Goal: Check status: Check status

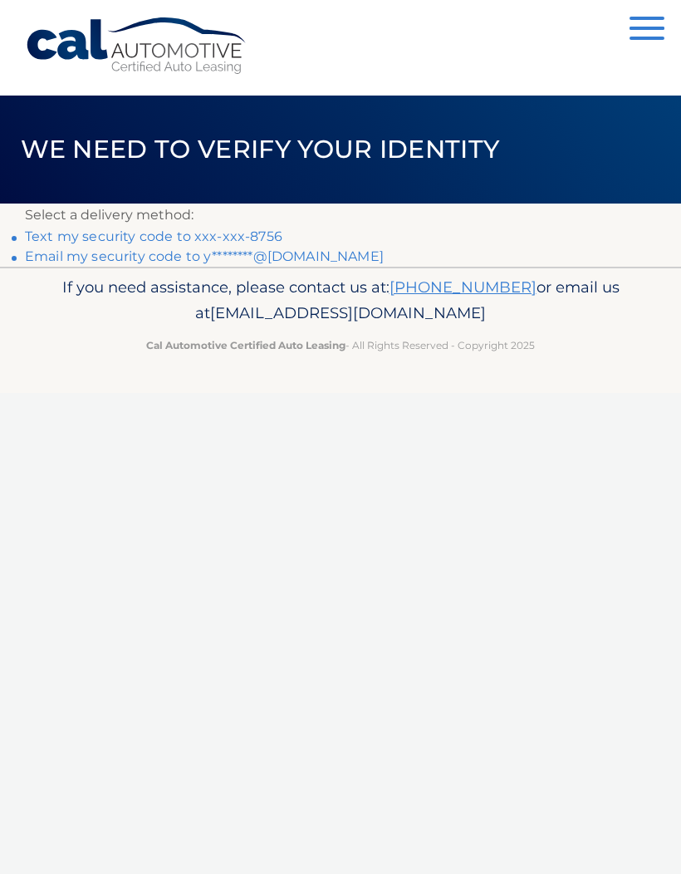
click at [261, 238] on link "Text my security code to xxx-xxx-8756" at bounding box center [153, 236] width 257 height 16
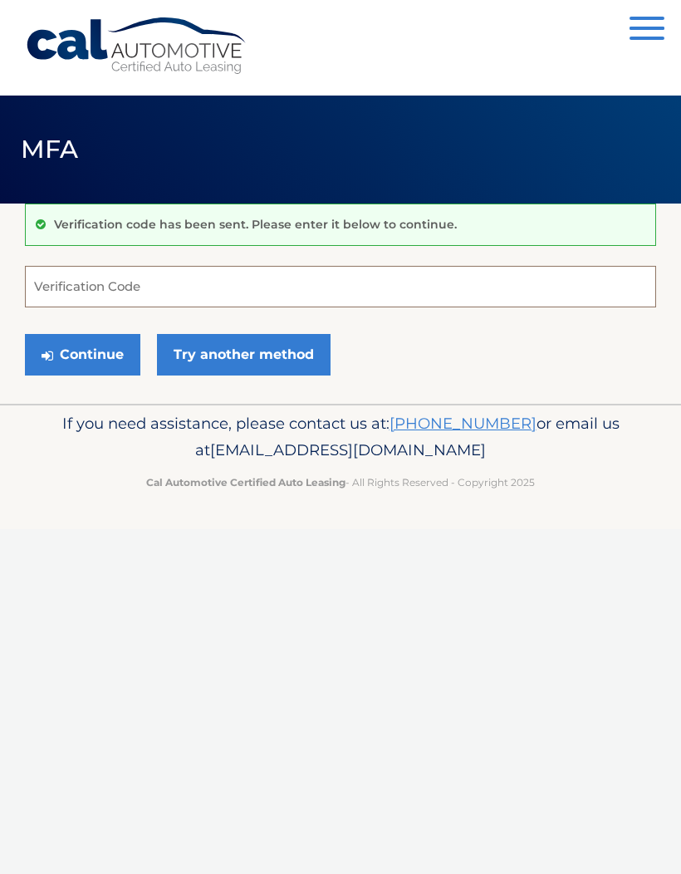
click at [488, 287] on input "Verification Code" at bounding box center [340, 287] width 631 height 42
type input "229679"
click at [94, 349] on button "Continue" at bounding box center [82, 355] width 115 height 42
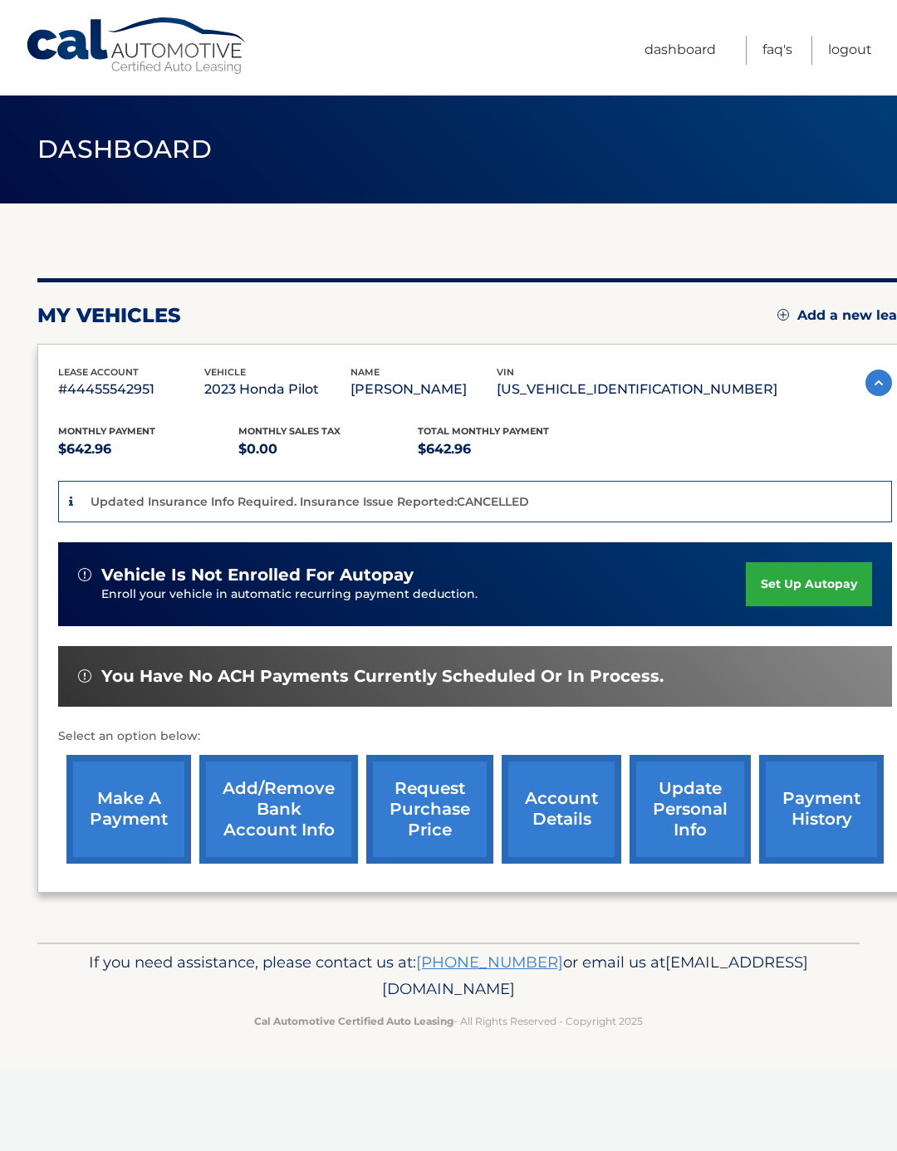
click at [810, 816] on link "payment history" at bounding box center [821, 809] width 125 height 109
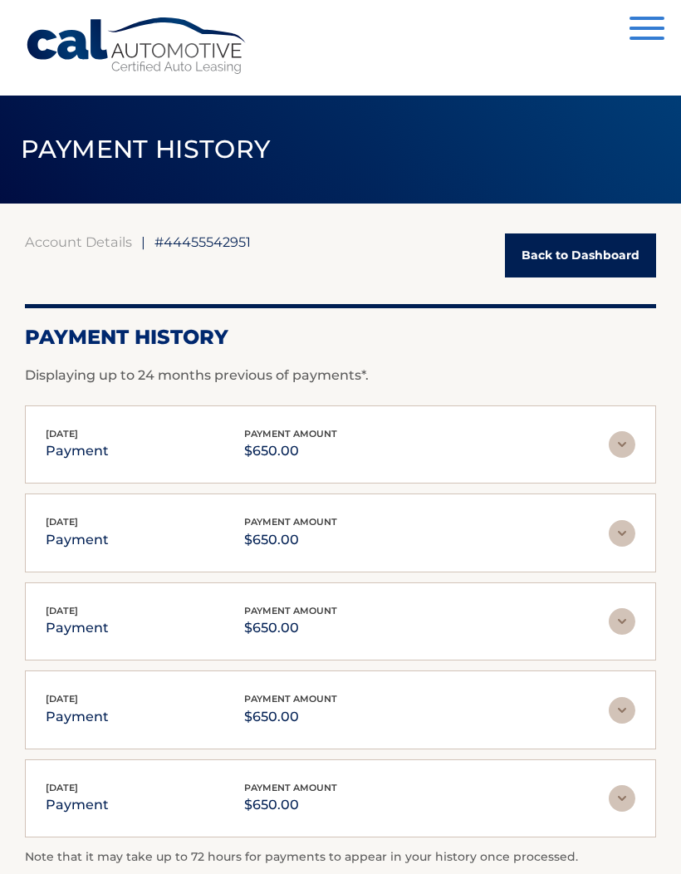
click at [650, 32] on button "Menu" at bounding box center [647, 30] width 35 height 27
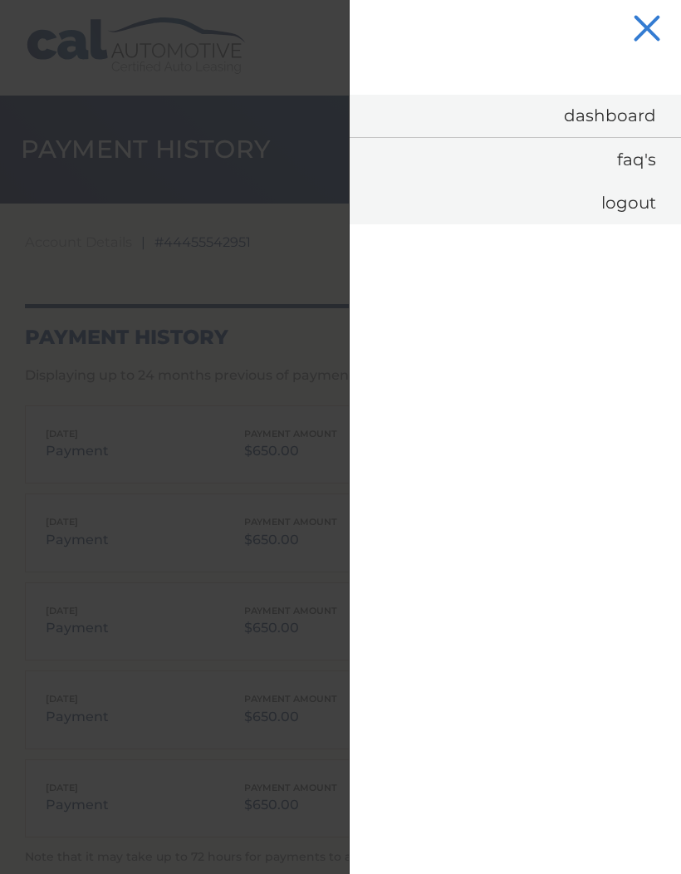
click at [619, 112] on link "Dashboard" at bounding box center [515, 116] width 331 height 42
click at [639, 113] on link "Dashboard" at bounding box center [515, 116] width 331 height 42
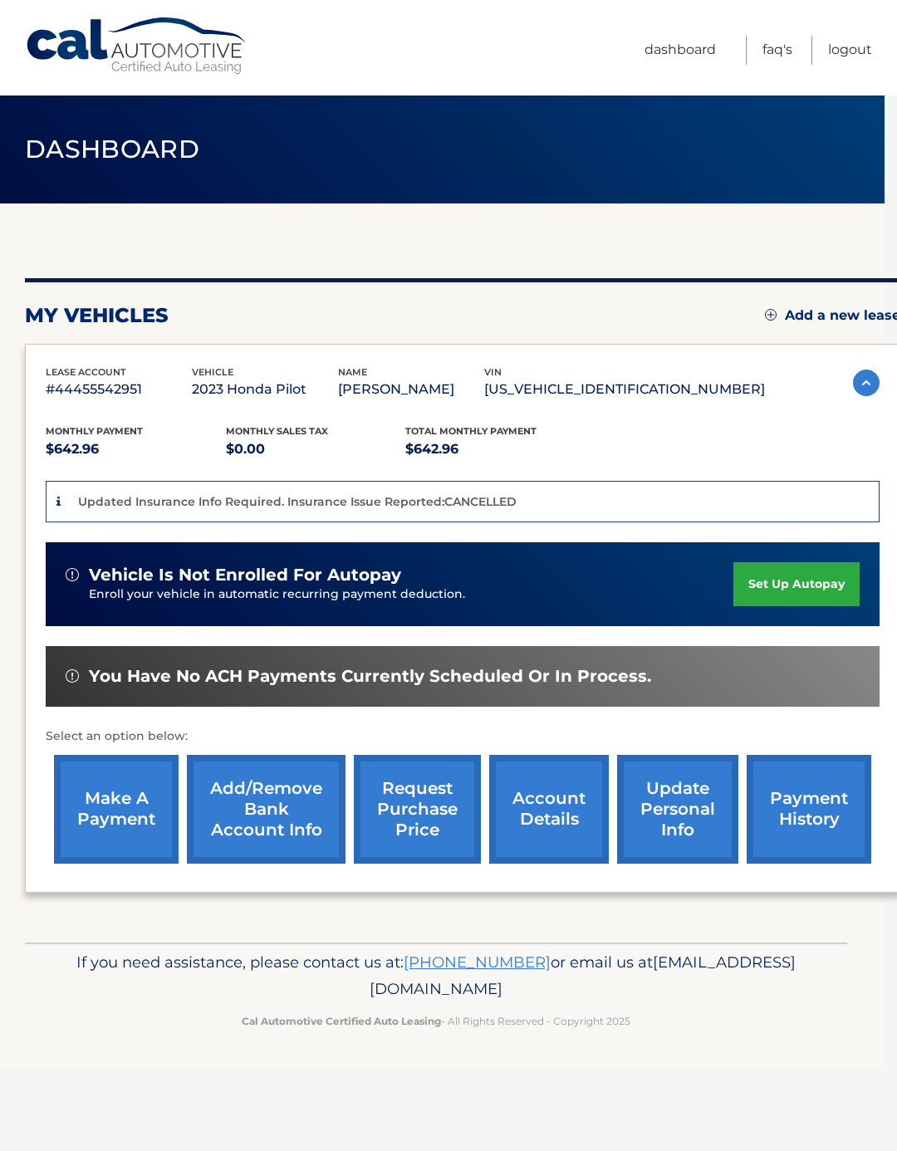
scroll to position [0, 12]
click at [857, 382] on img at bounding box center [867, 383] width 27 height 27
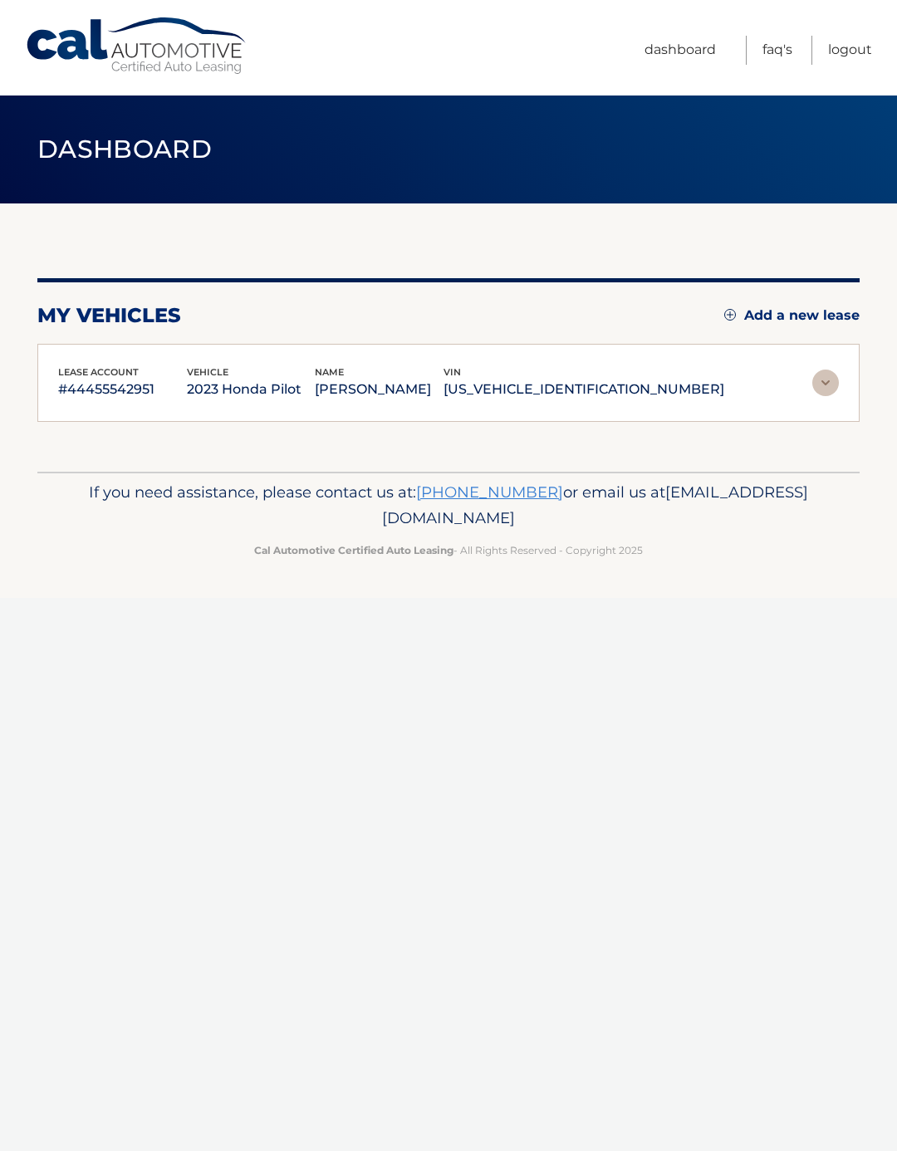
scroll to position [0, 0]
click at [821, 388] on img at bounding box center [825, 383] width 27 height 27
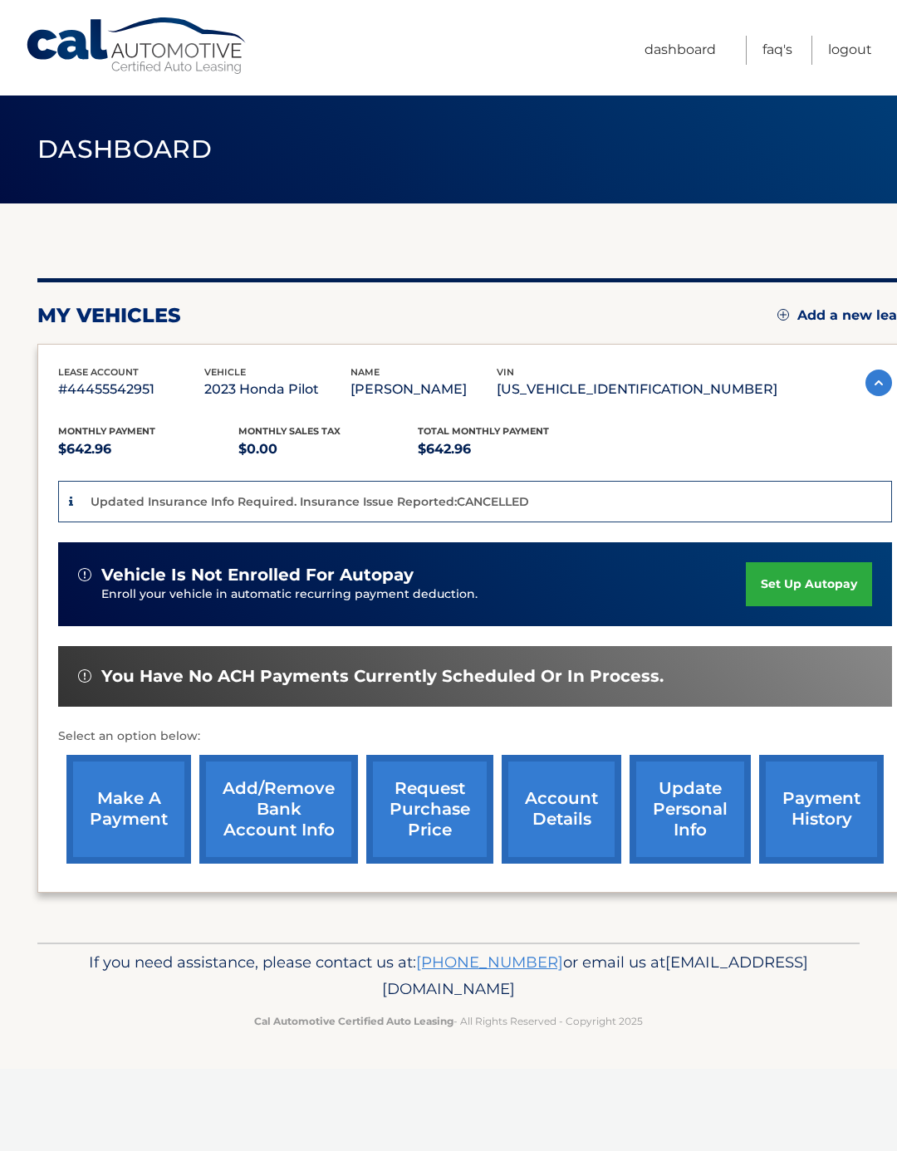
click at [565, 491] on div "Updated Insurance Info Required. Insurance Issue Reported:CANCELLED" at bounding box center [475, 502] width 834 height 42
click at [89, 150] on span "Dashboard" at bounding box center [124, 149] width 174 height 31
click at [686, 61] on link "Dashboard" at bounding box center [680, 50] width 71 height 29
click at [58, 58] on link "Cal Automotive" at bounding box center [137, 46] width 224 height 59
click at [773, 52] on link "FAQ's" at bounding box center [778, 50] width 30 height 29
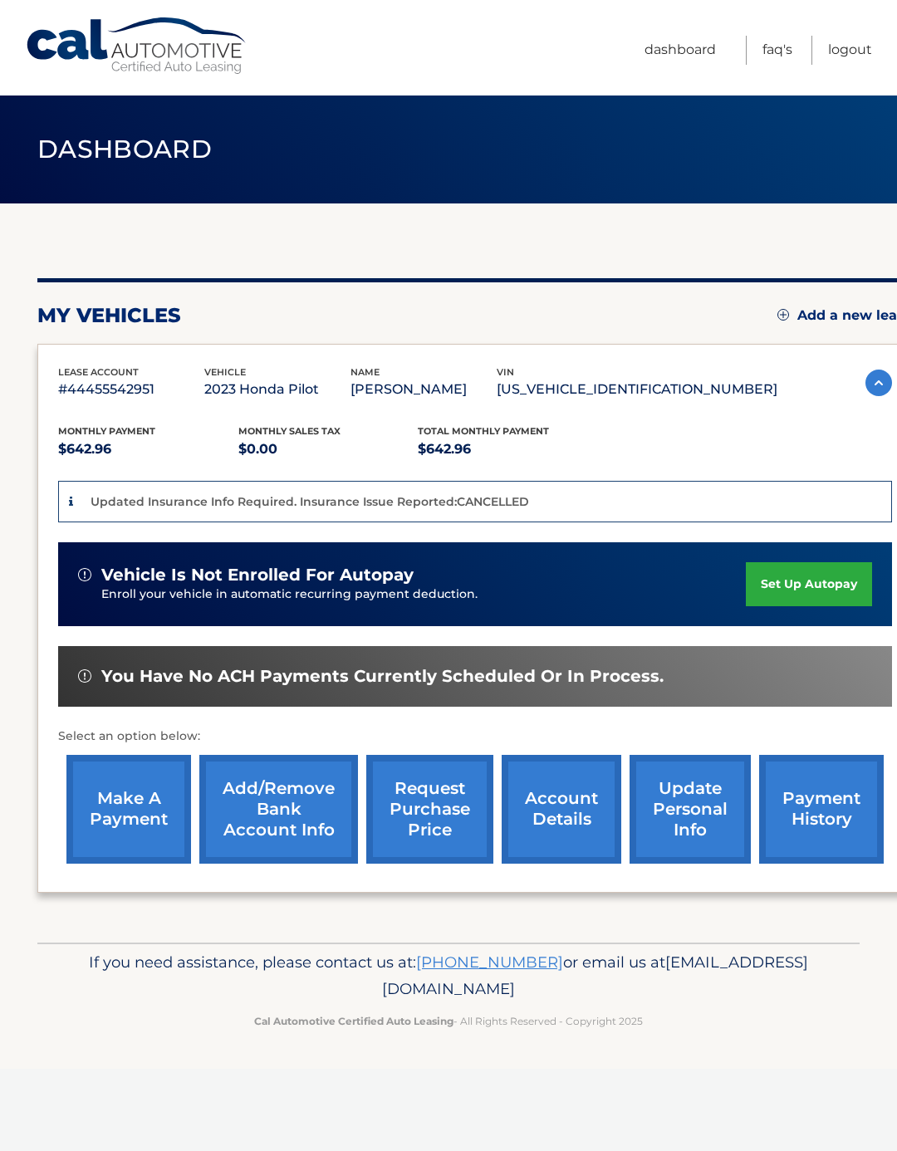
click at [564, 806] on link "account details" at bounding box center [562, 809] width 120 height 109
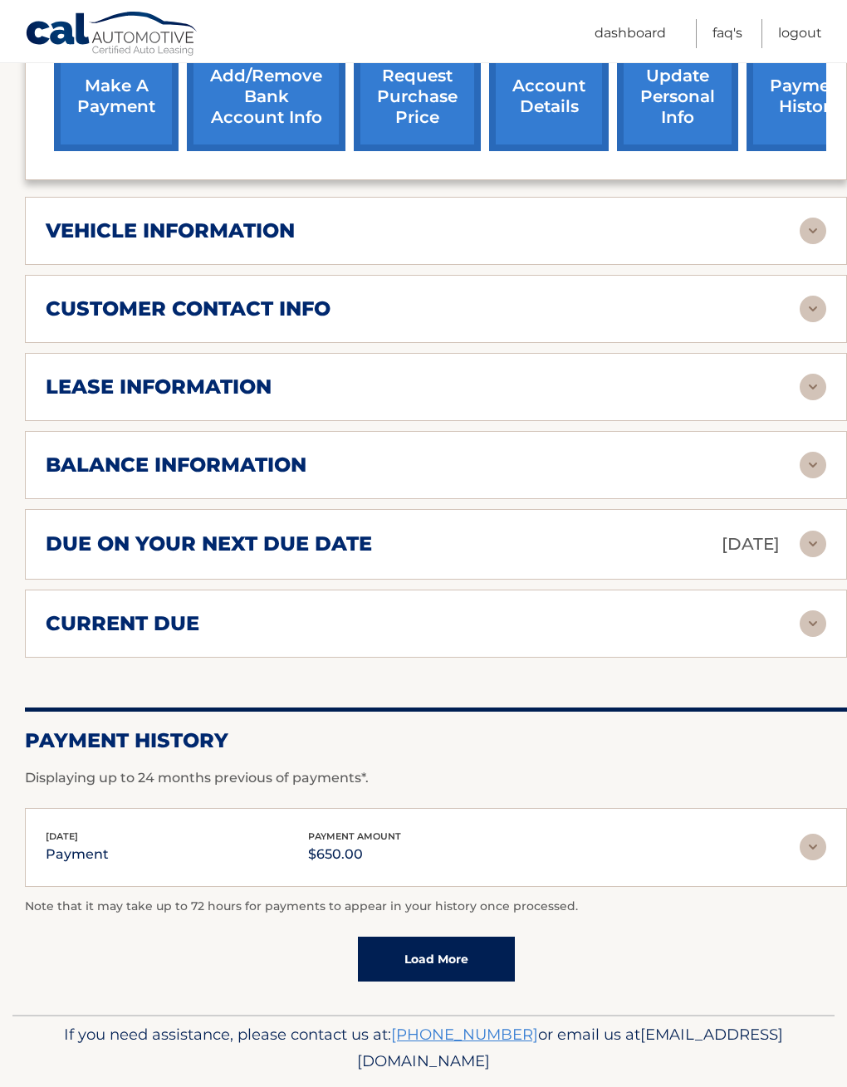
scroll to position [672, 0]
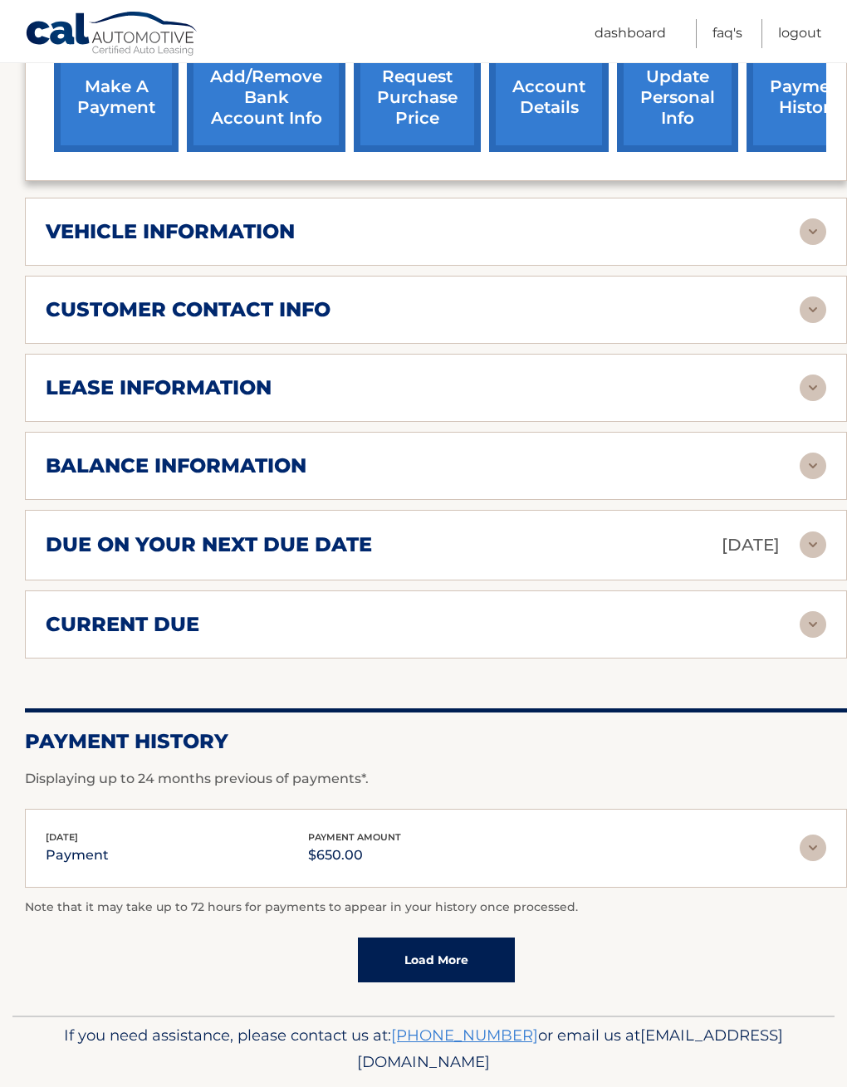
click at [806, 479] on img at bounding box center [813, 466] width 27 height 27
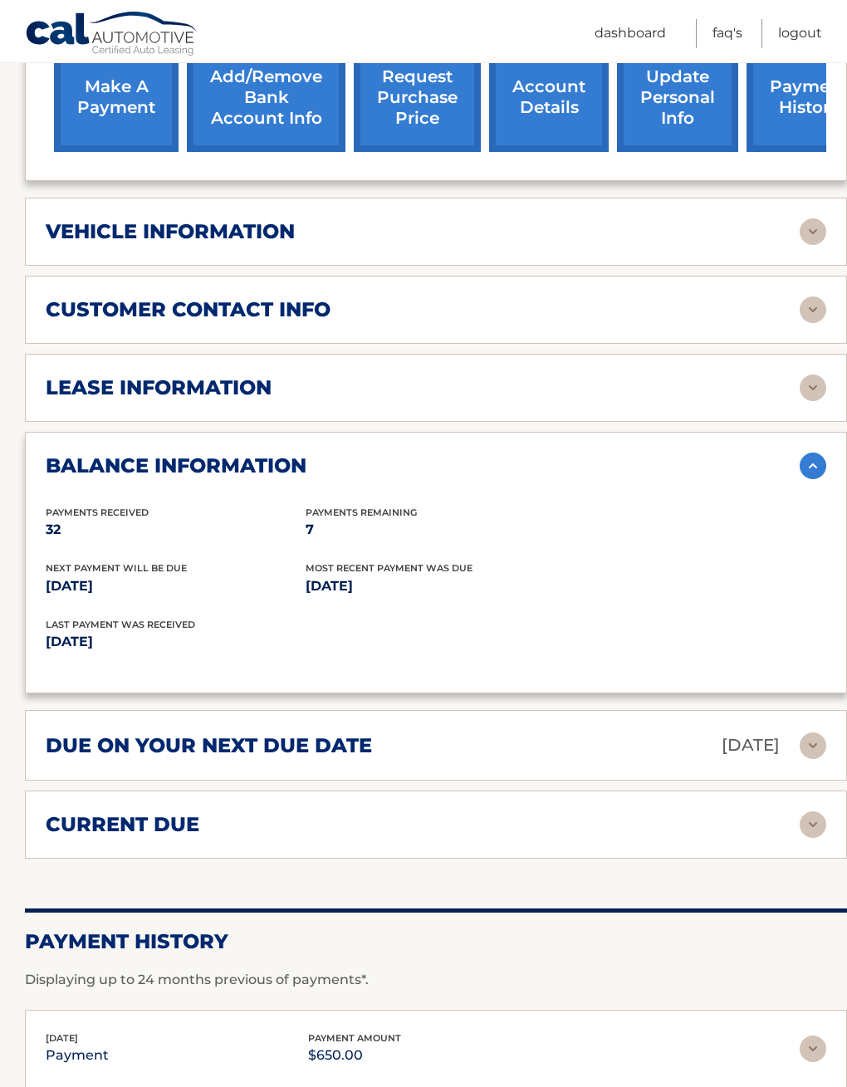
click at [812, 479] on img at bounding box center [813, 466] width 27 height 27
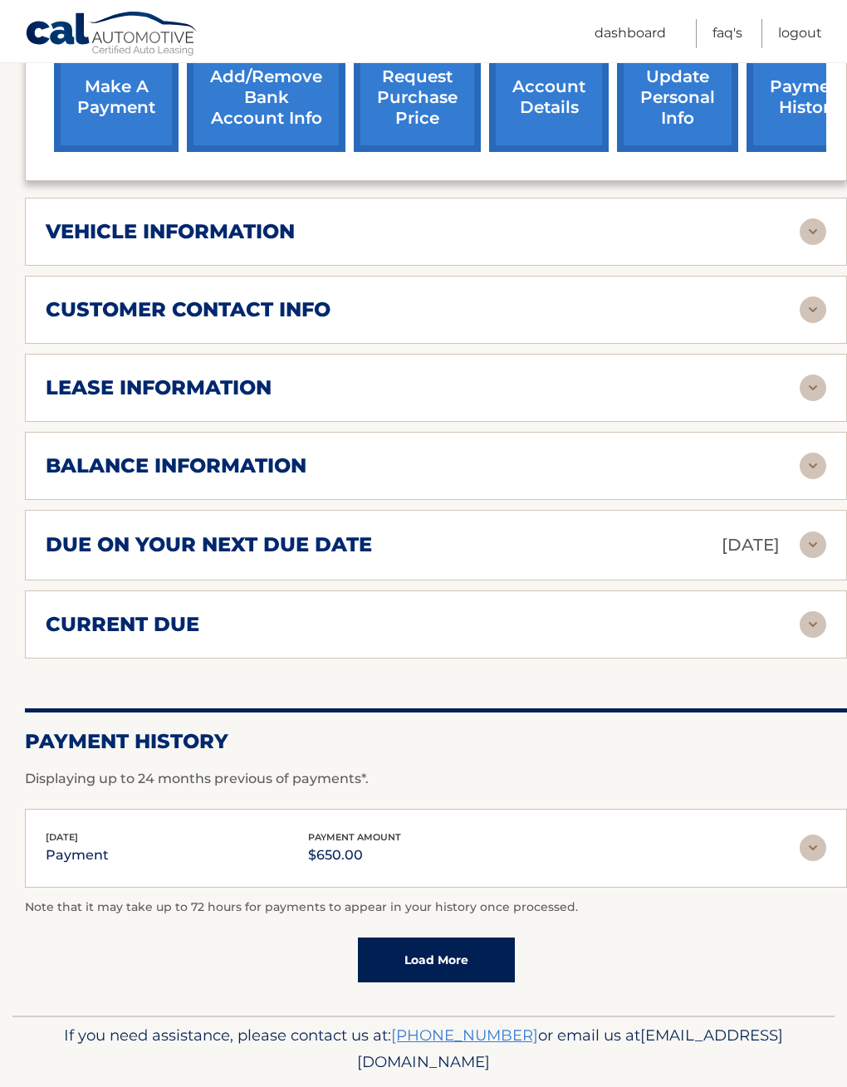
click at [803, 558] on img at bounding box center [813, 545] width 27 height 27
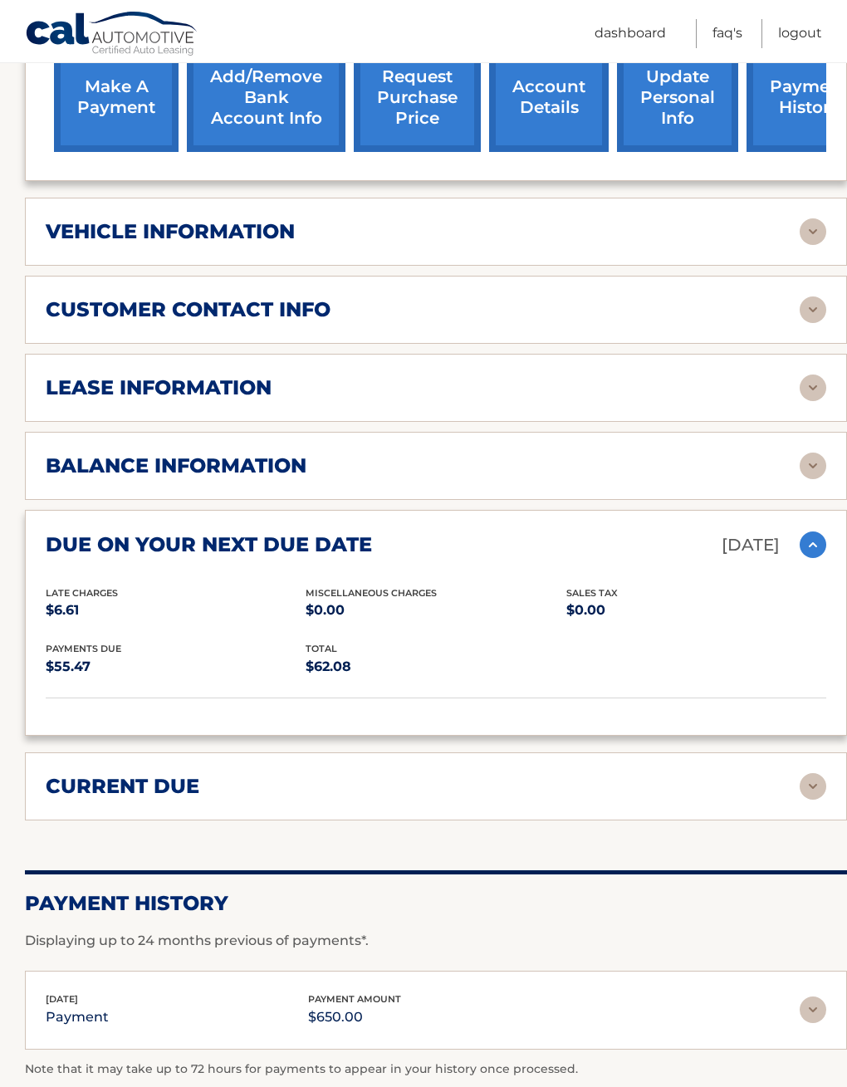
click at [814, 553] on img at bounding box center [813, 545] width 27 height 27
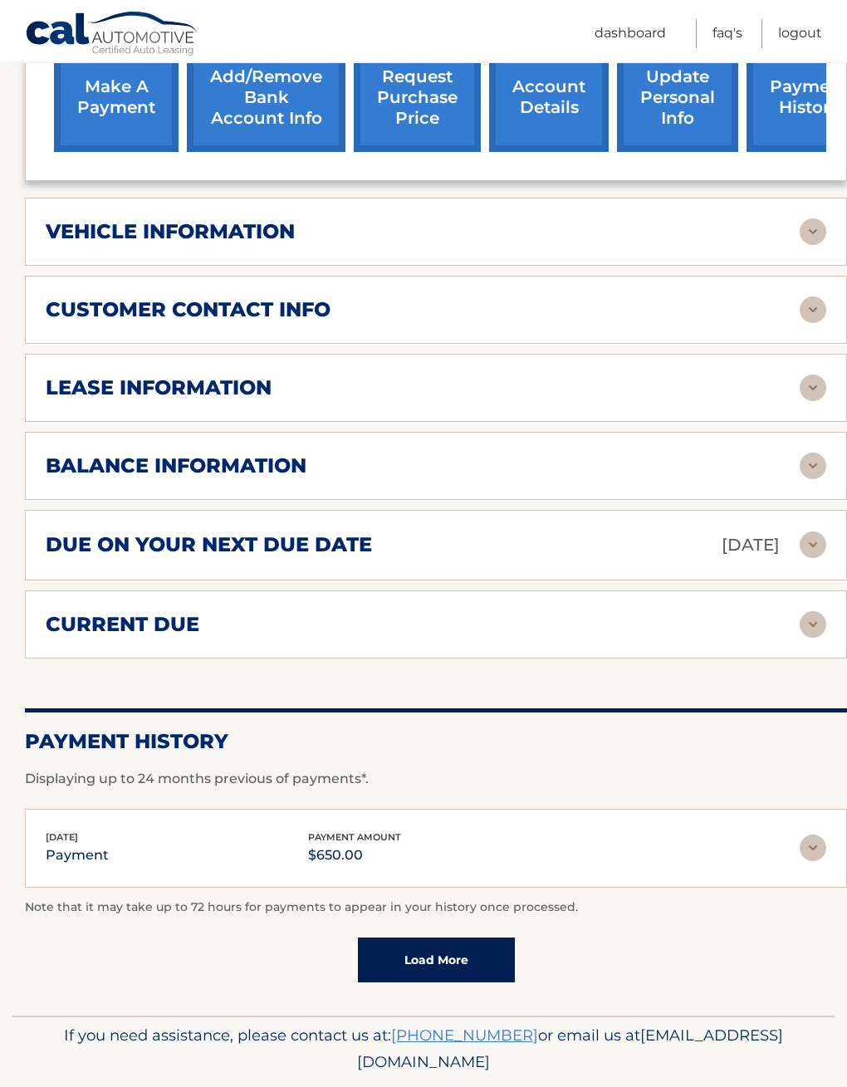
click at [807, 638] on img at bounding box center [813, 624] width 27 height 27
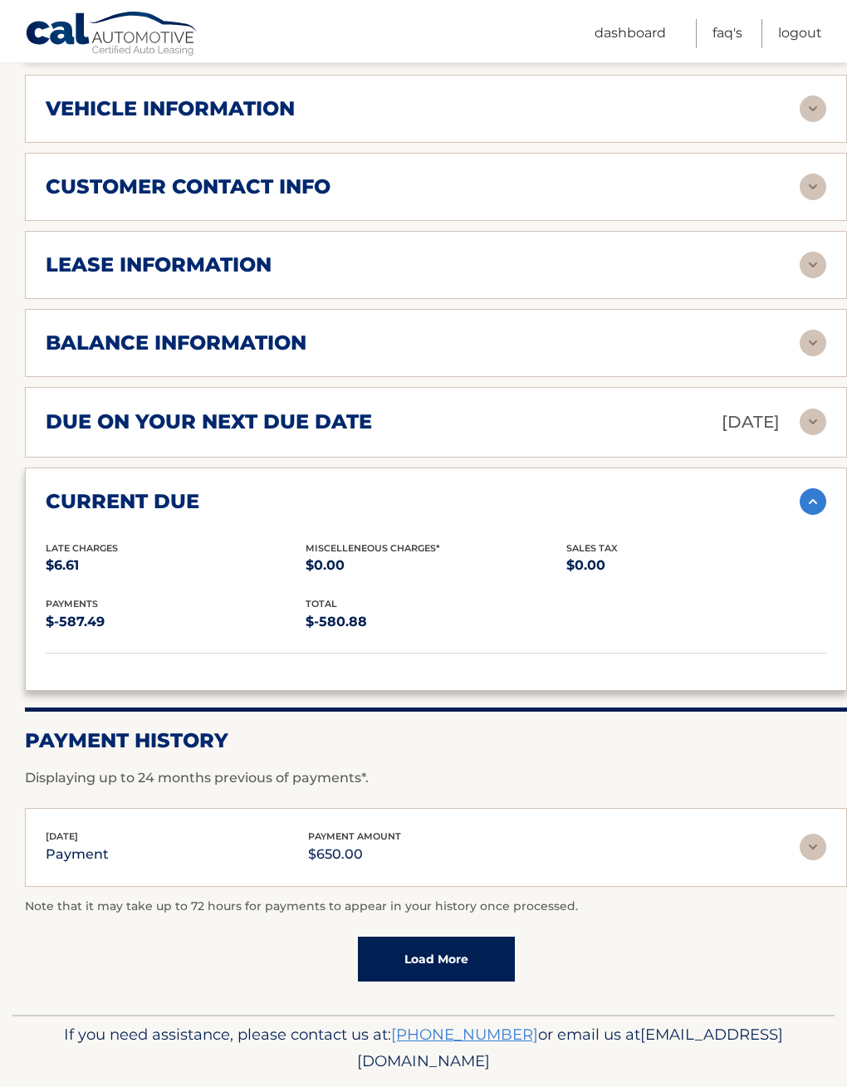
scroll to position [793, 0]
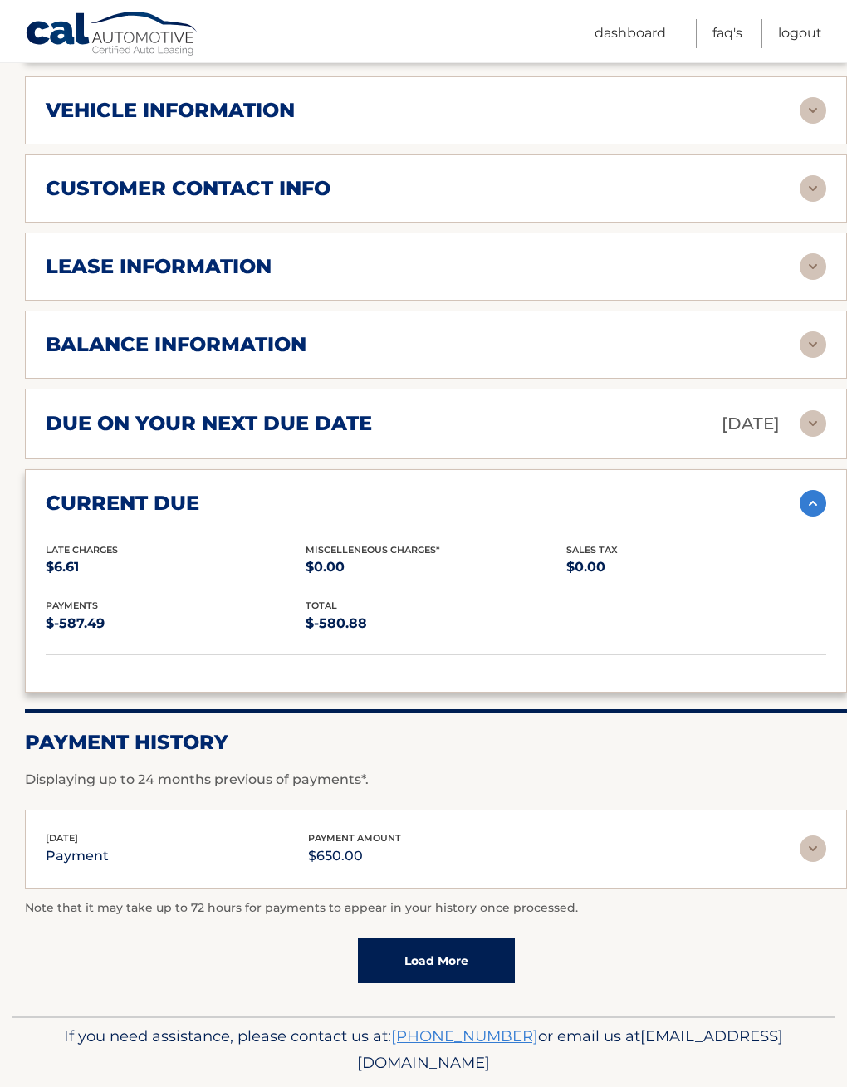
click at [806, 862] on img at bounding box center [813, 849] width 27 height 27
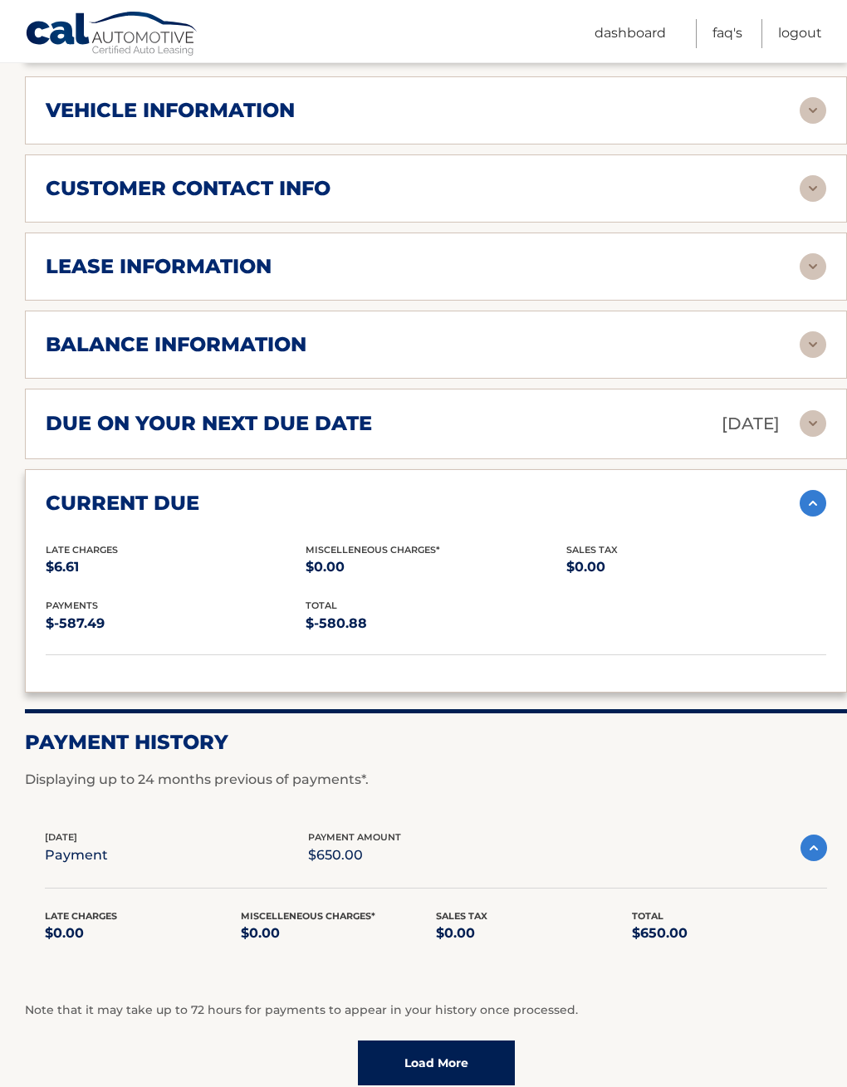
click at [811, 861] on img at bounding box center [814, 848] width 27 height 27
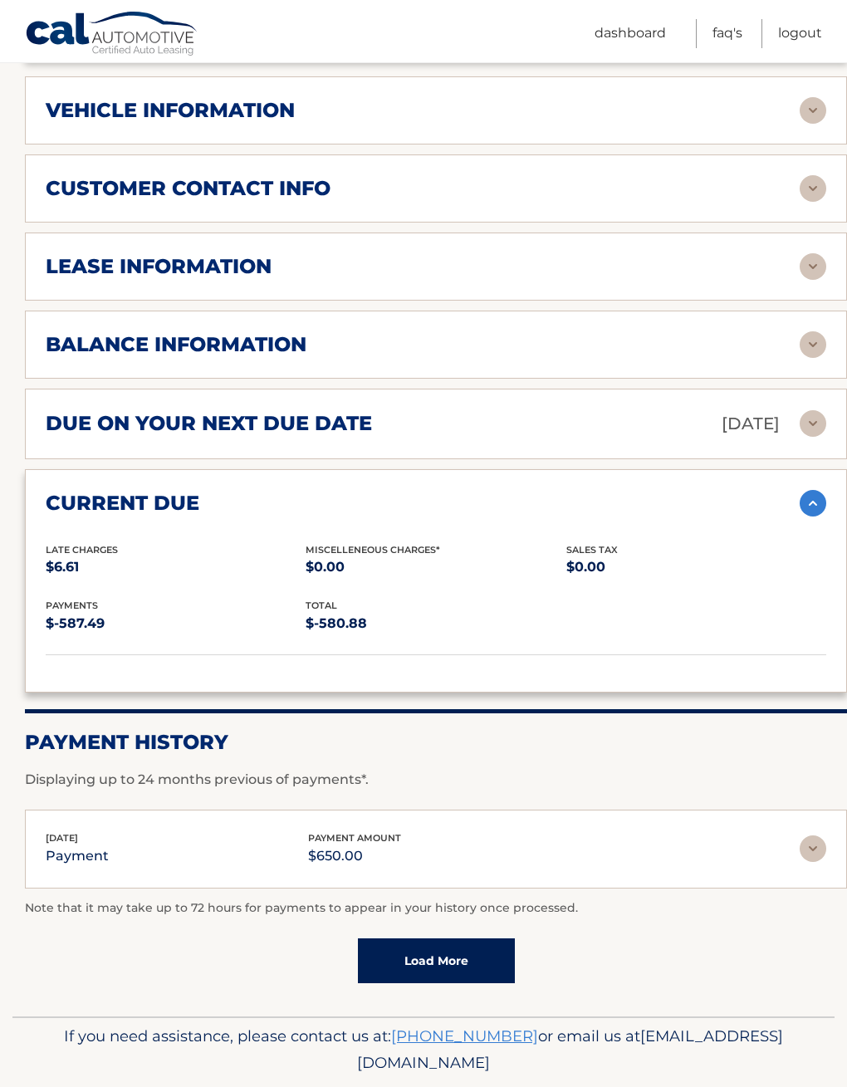
click at [812, 437] on img at bounding box center [813, 423] width 27 height 27
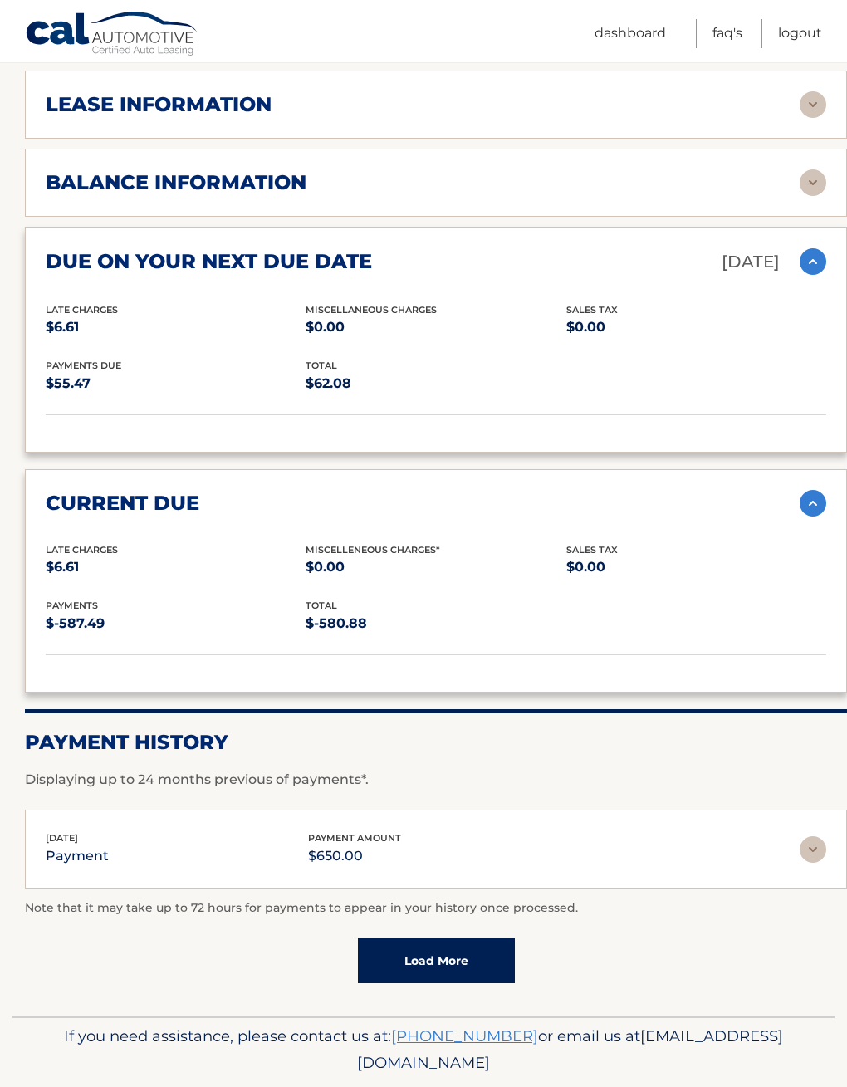
scroll to position [954, 0]
click at [816, 864] on img at bounding box center [813, 850] width 27 height 27
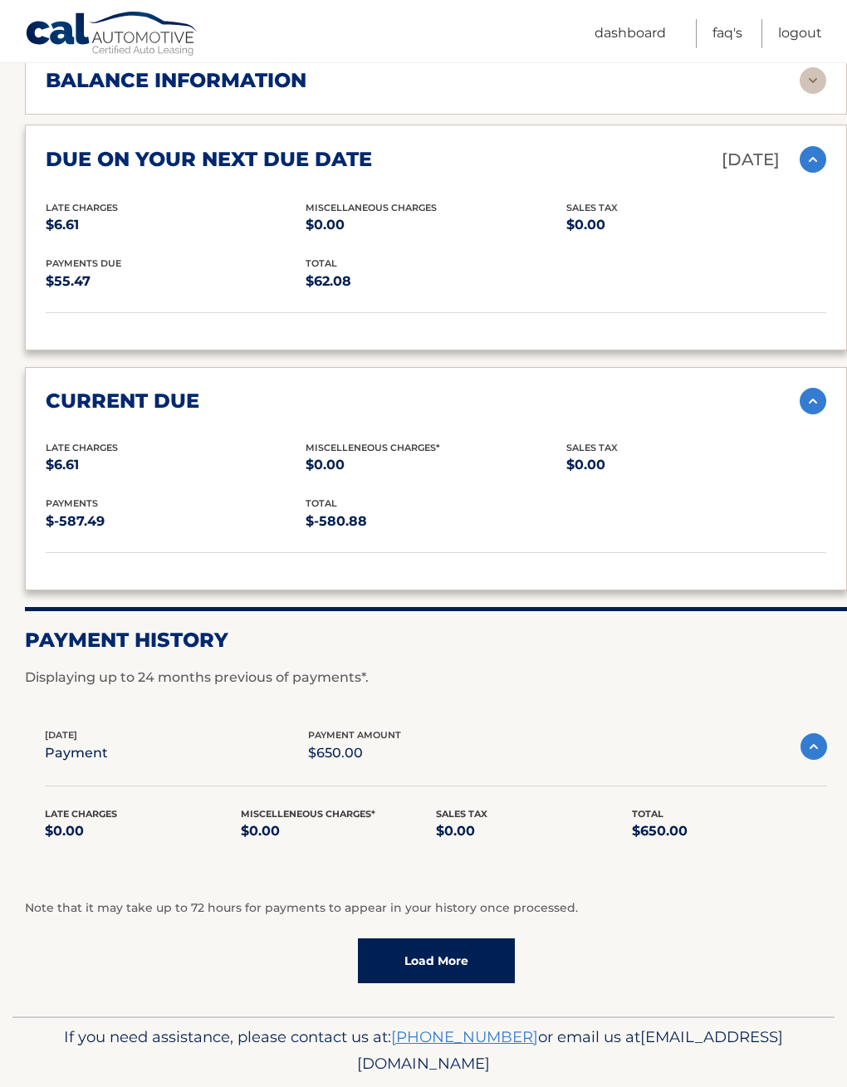
scroll to position [1057, 0]
click at [390, 976] on link "Load More" at bounding box center [436, 961] width 157 height 45
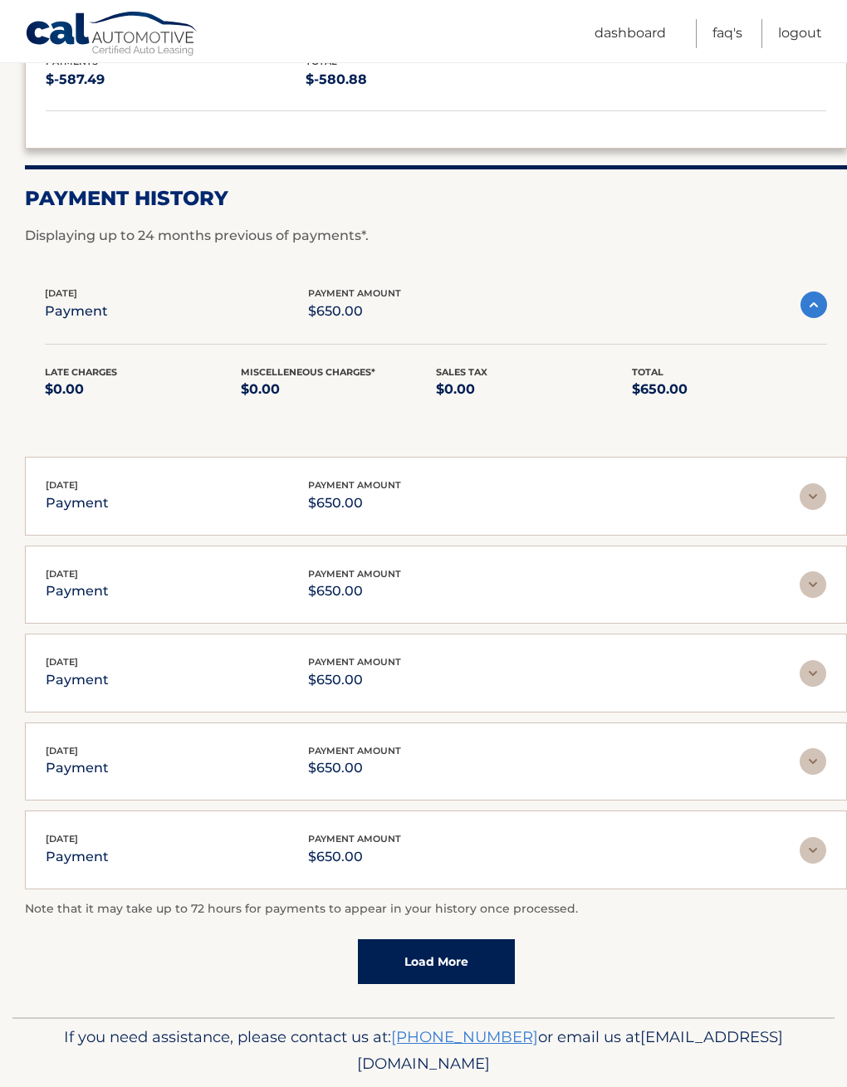
scroll to position [1497, 0]
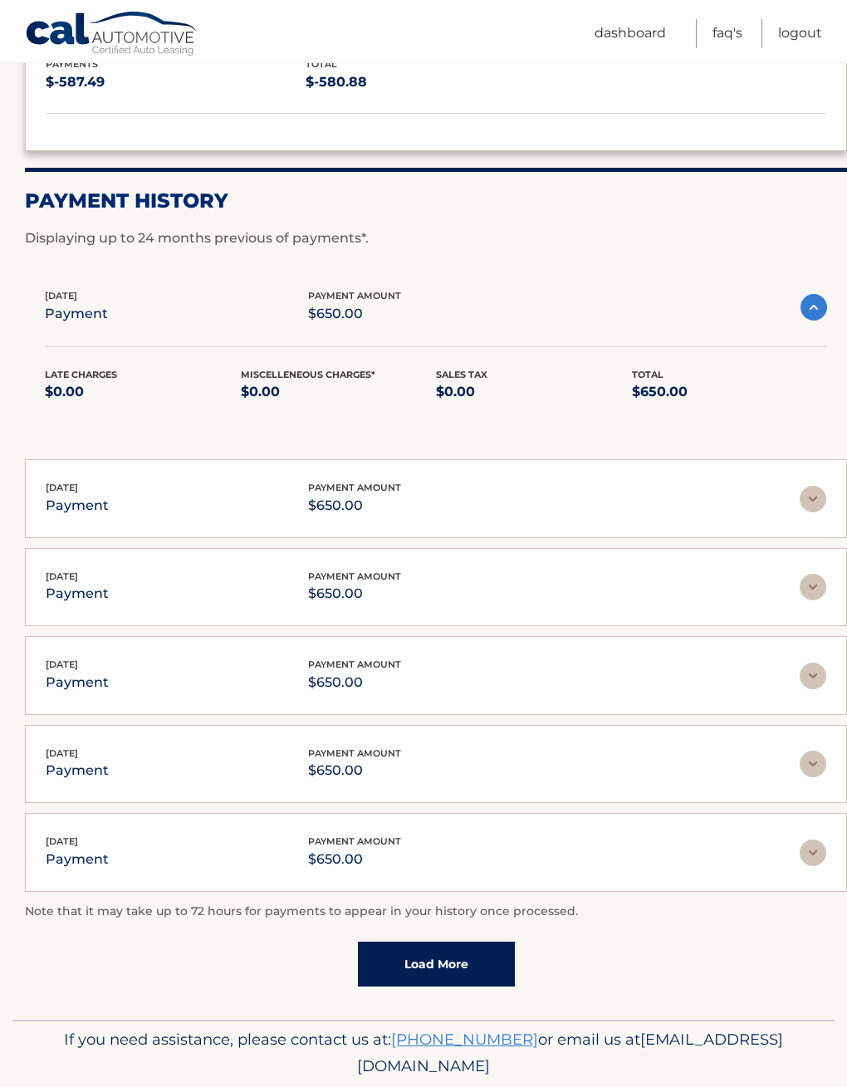
click at [388, 982] on link "Load More" at bounding box center [436, 964] width 157 height 45
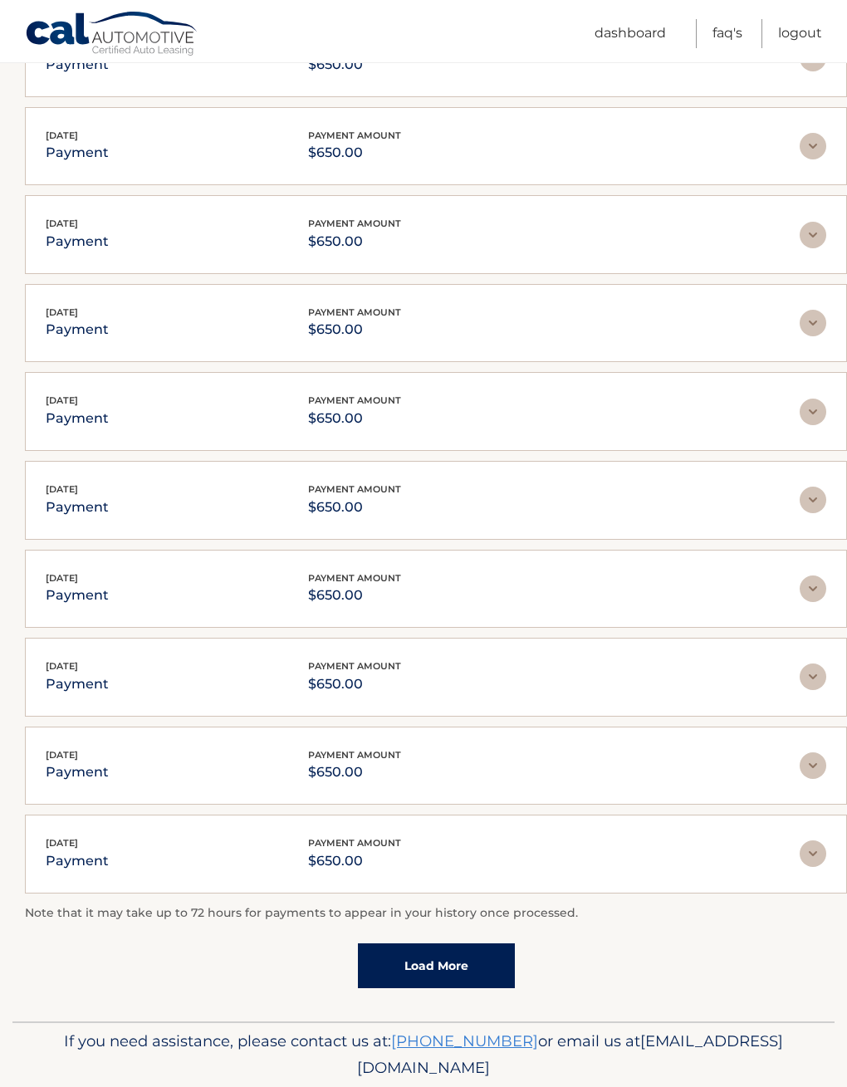
scroll to position [1937, 0]
click at [387, 987] on link "Load More" at bounding box center [436, 966] width 157 height 45
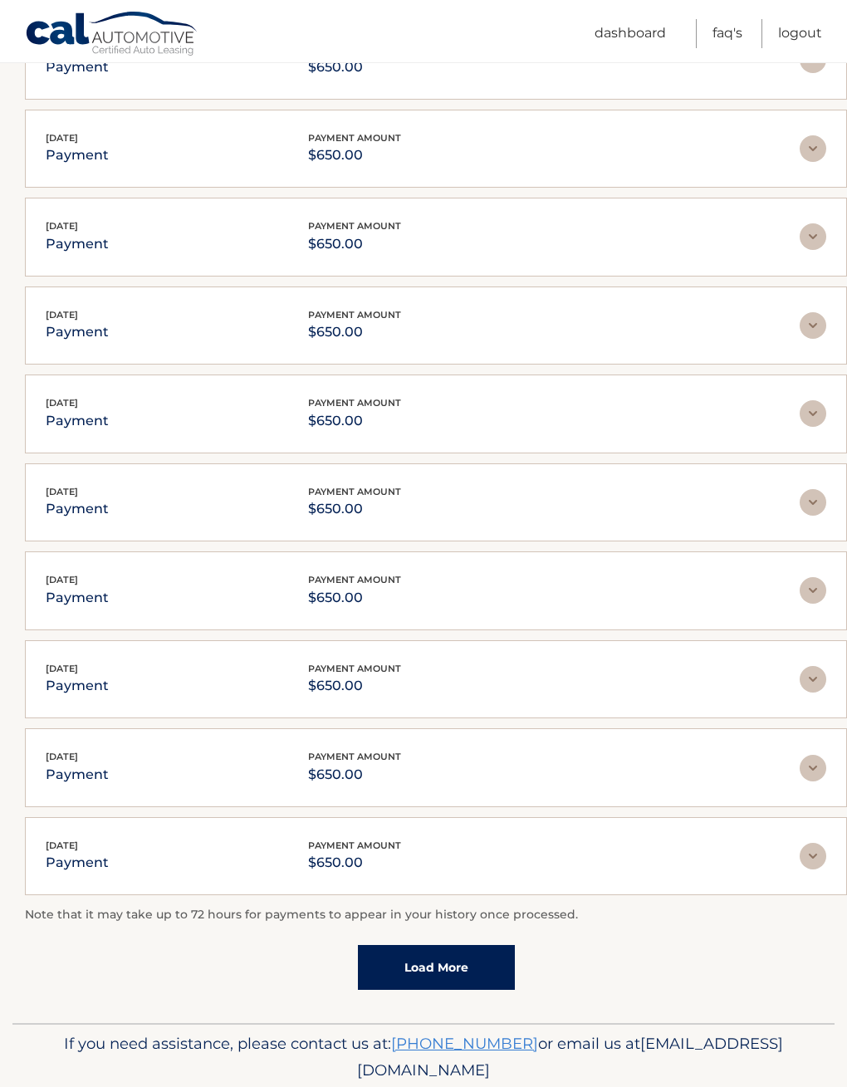
scroll to position [2377, 0]
click at [390, 988] on link "Load More" at bounding box center [436, 968] width 157 height 45
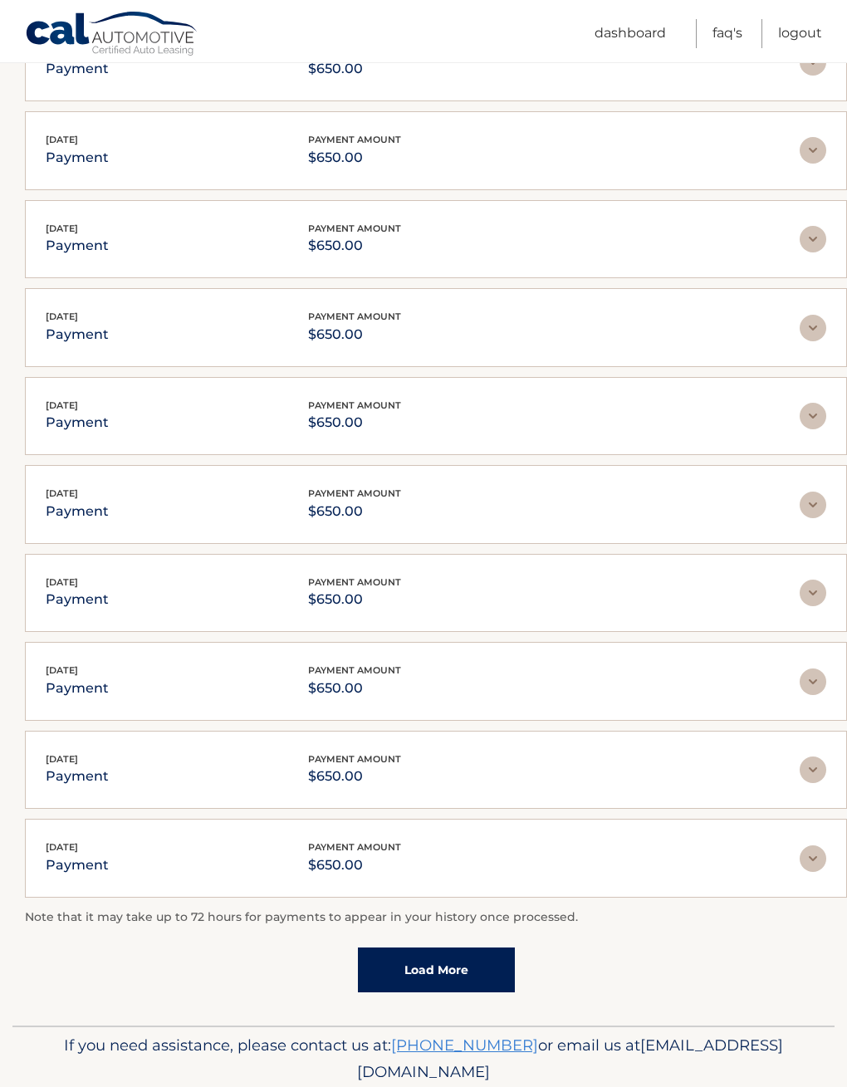
scroll to position [2817, 0]
click at [385, 964] on link "Load More" at bounding box center [436, 971] width 157 height 45
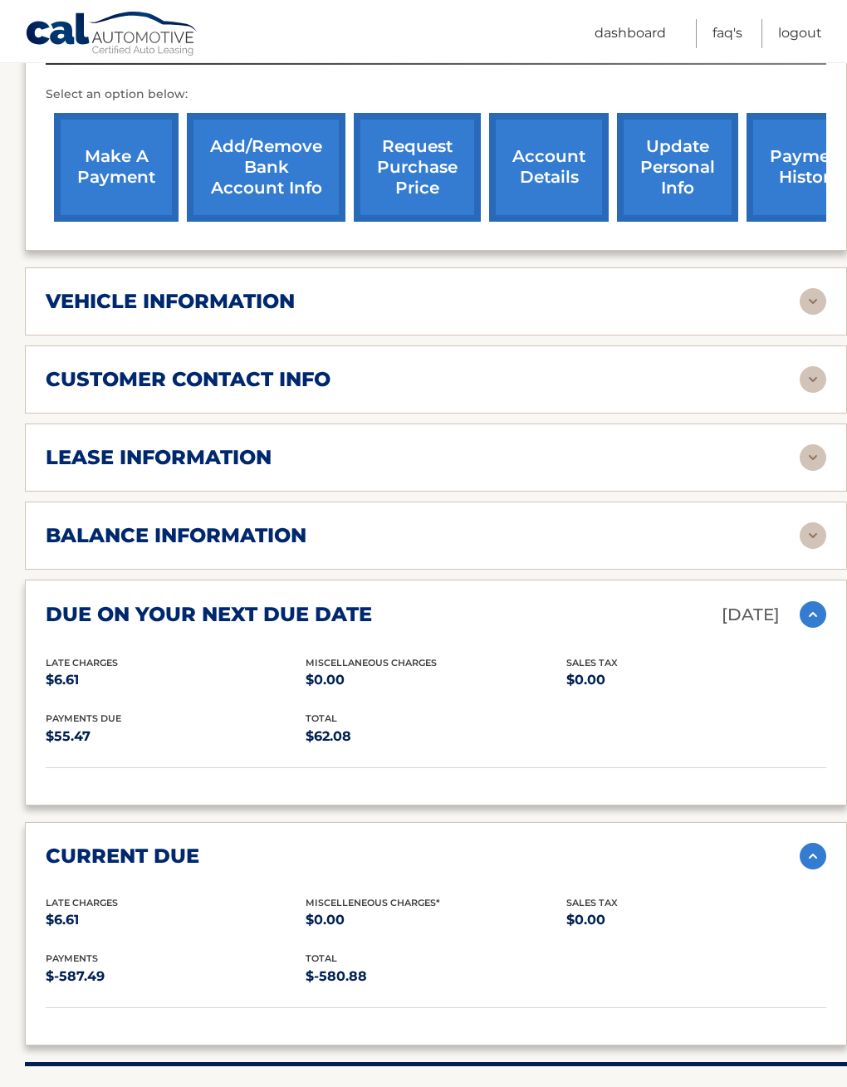
scroll to position [592, 0]
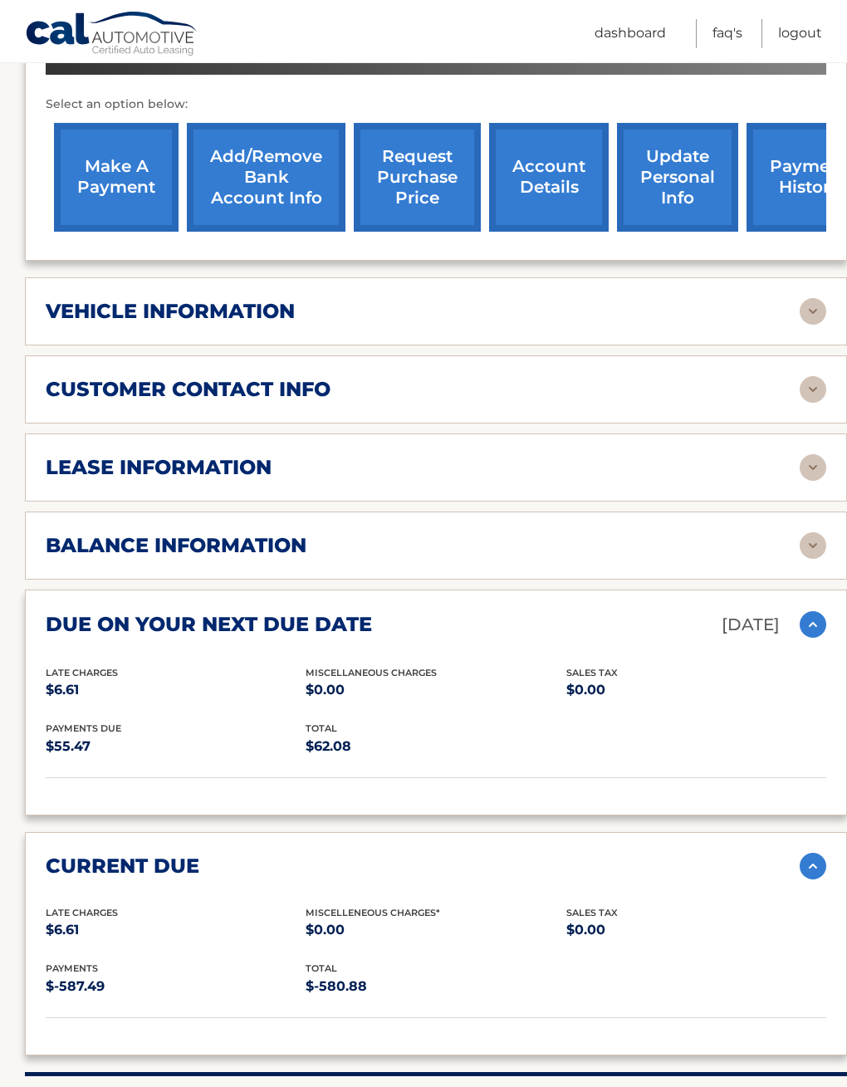
click at [803, 481] on img at bounding box center [813, 467] width 27 height 27
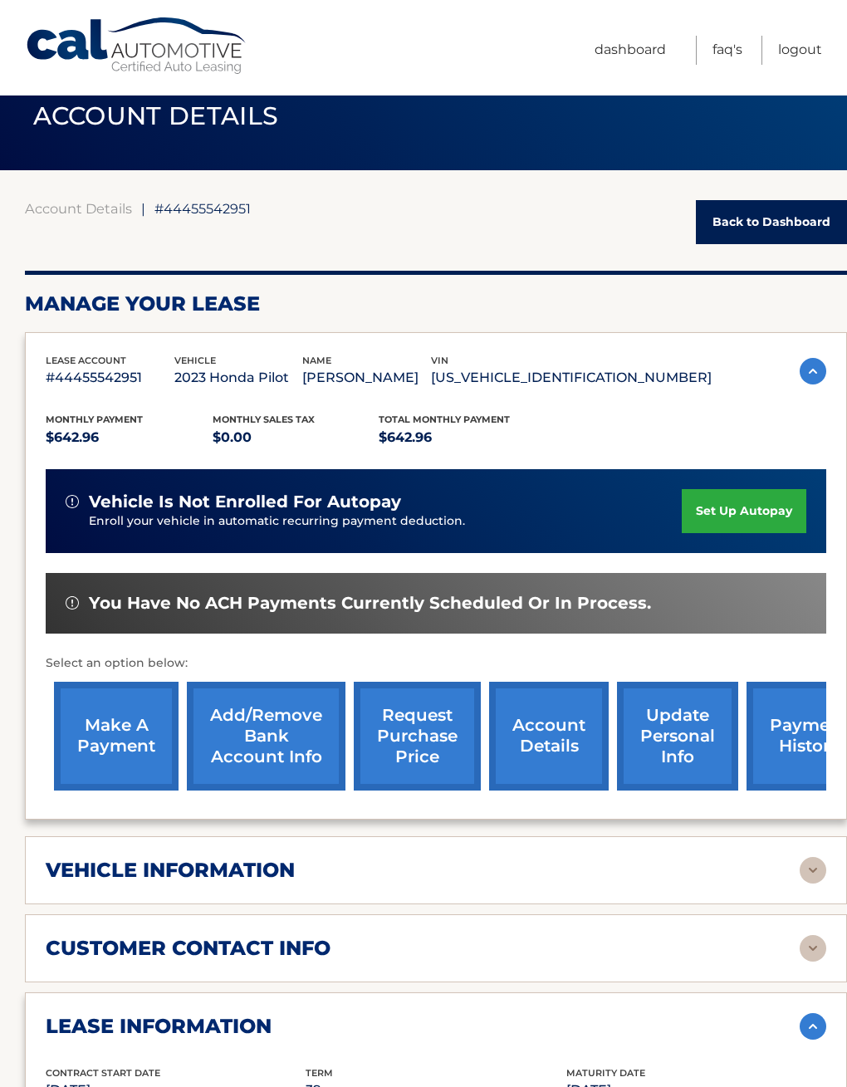
scroll to position [0, 0]
